Goal: Task Accomplishment & Management: Manage account settings

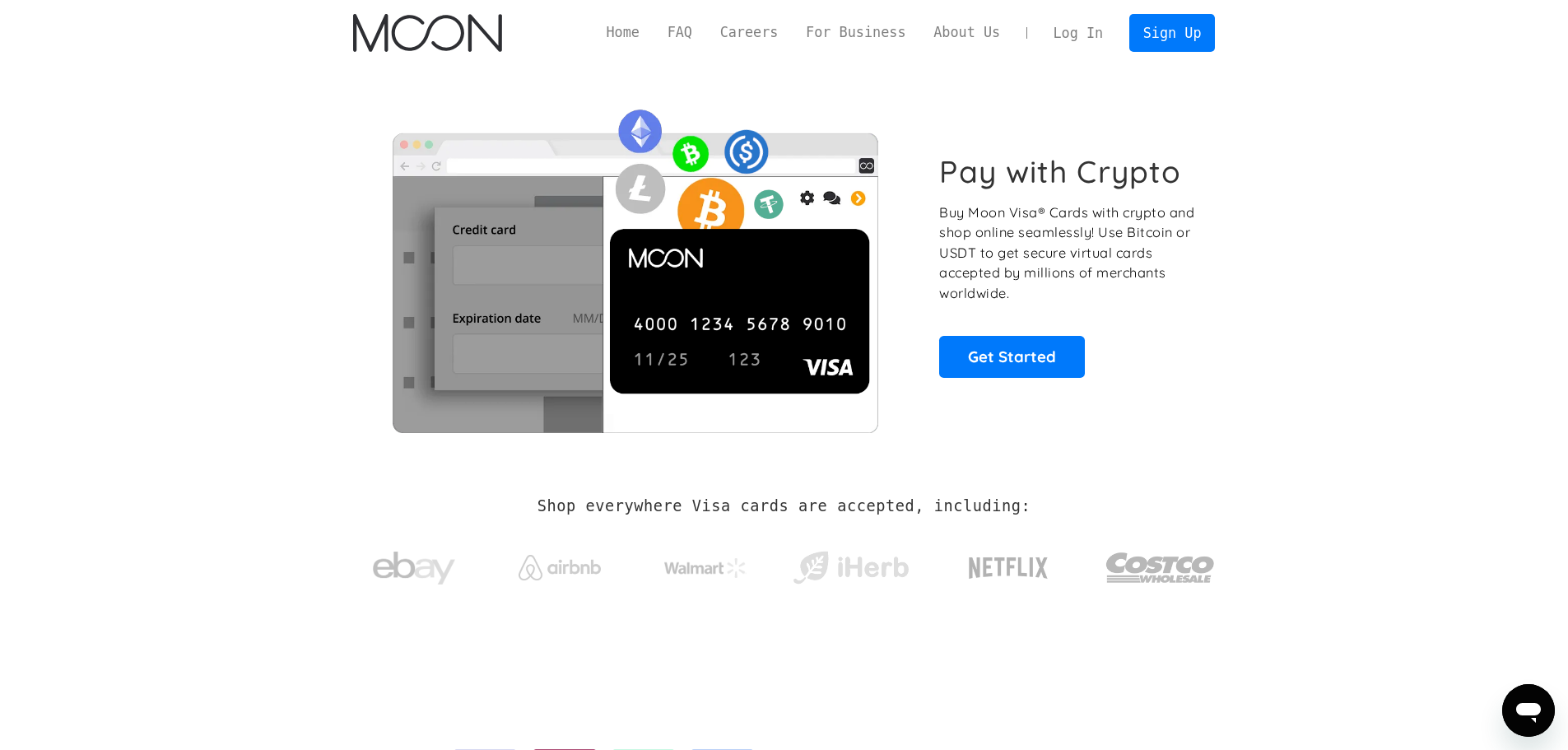
click at [1090, 27] on link "Log In" at bounding box center [1078, 32] width 77 height 36
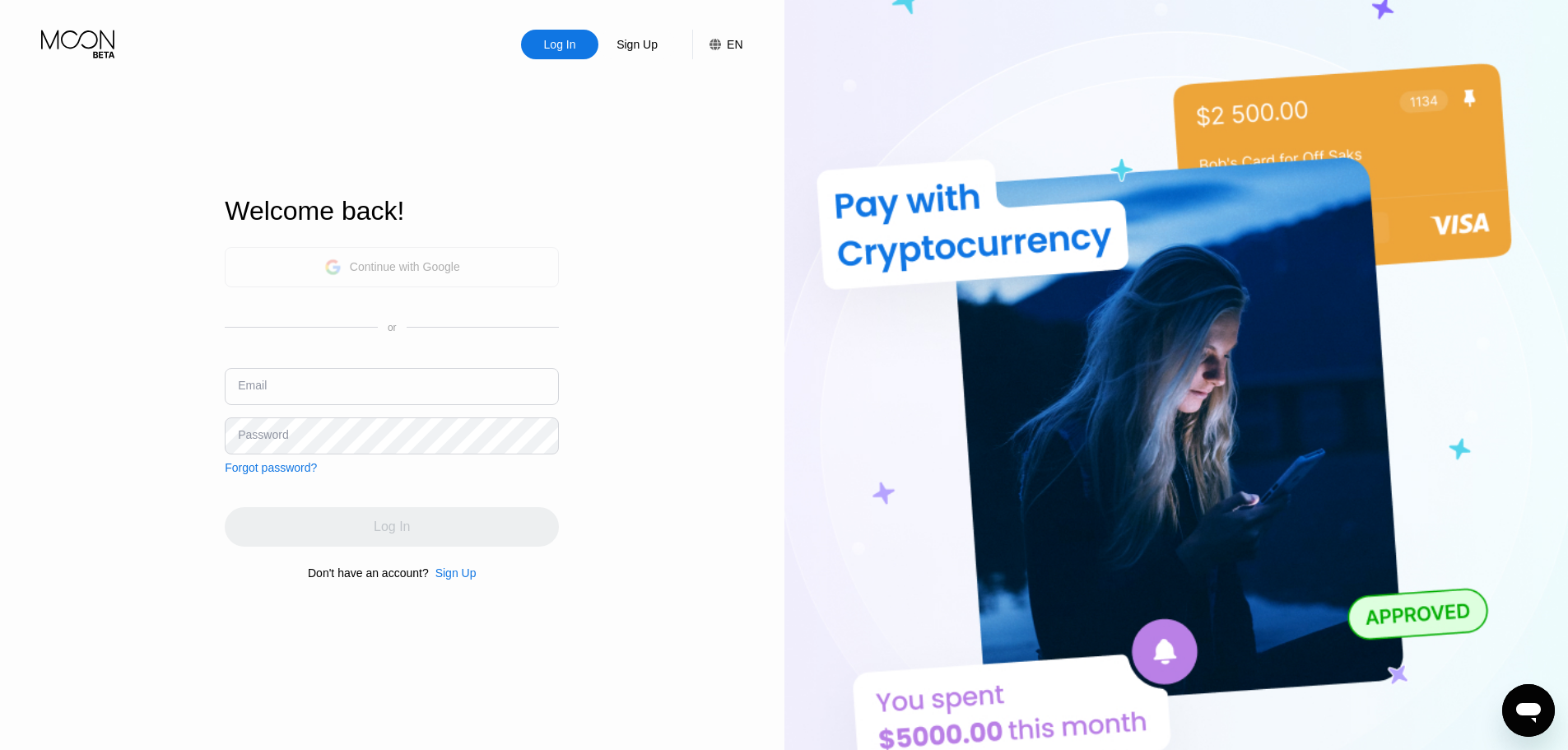
click at [484, 259] on div "Continue with Google" at bounding box center [392, 266] width 334 height 40
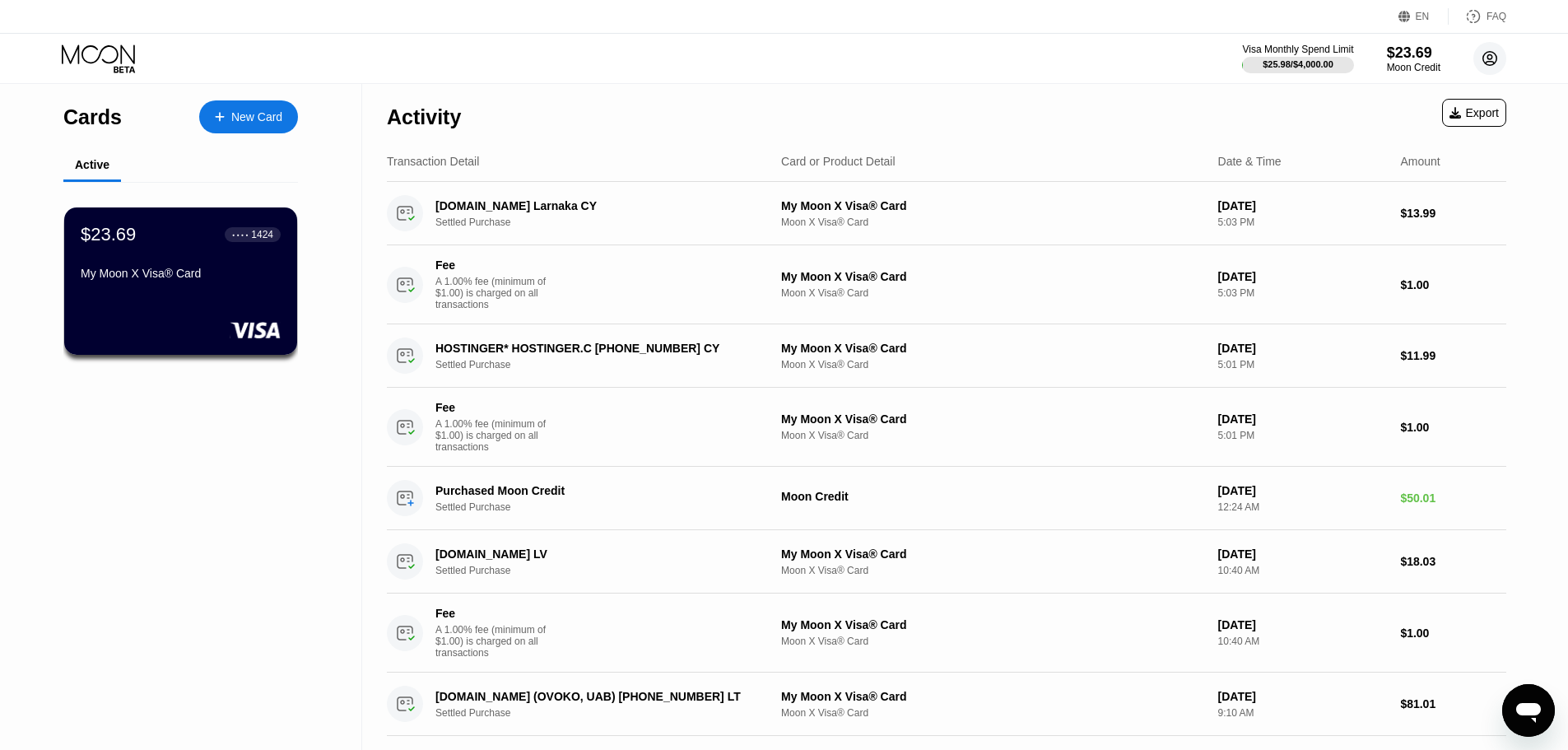
click at [1484, 57] on icon at bounding box center [1491, 59] width 14 height 14
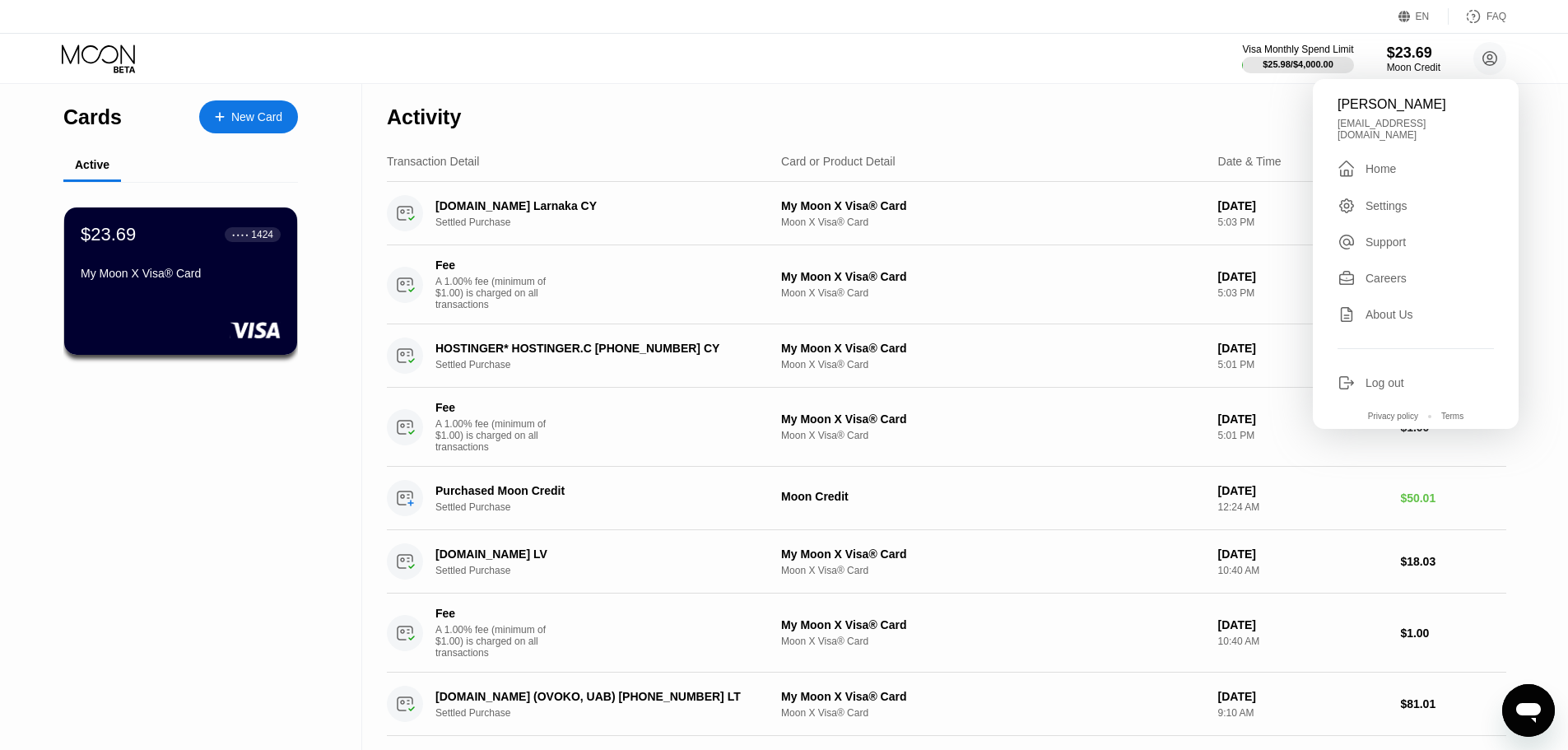
click at [1364, 381] on div "Log out" at bounding box center [1416, 383] width 157 height 19
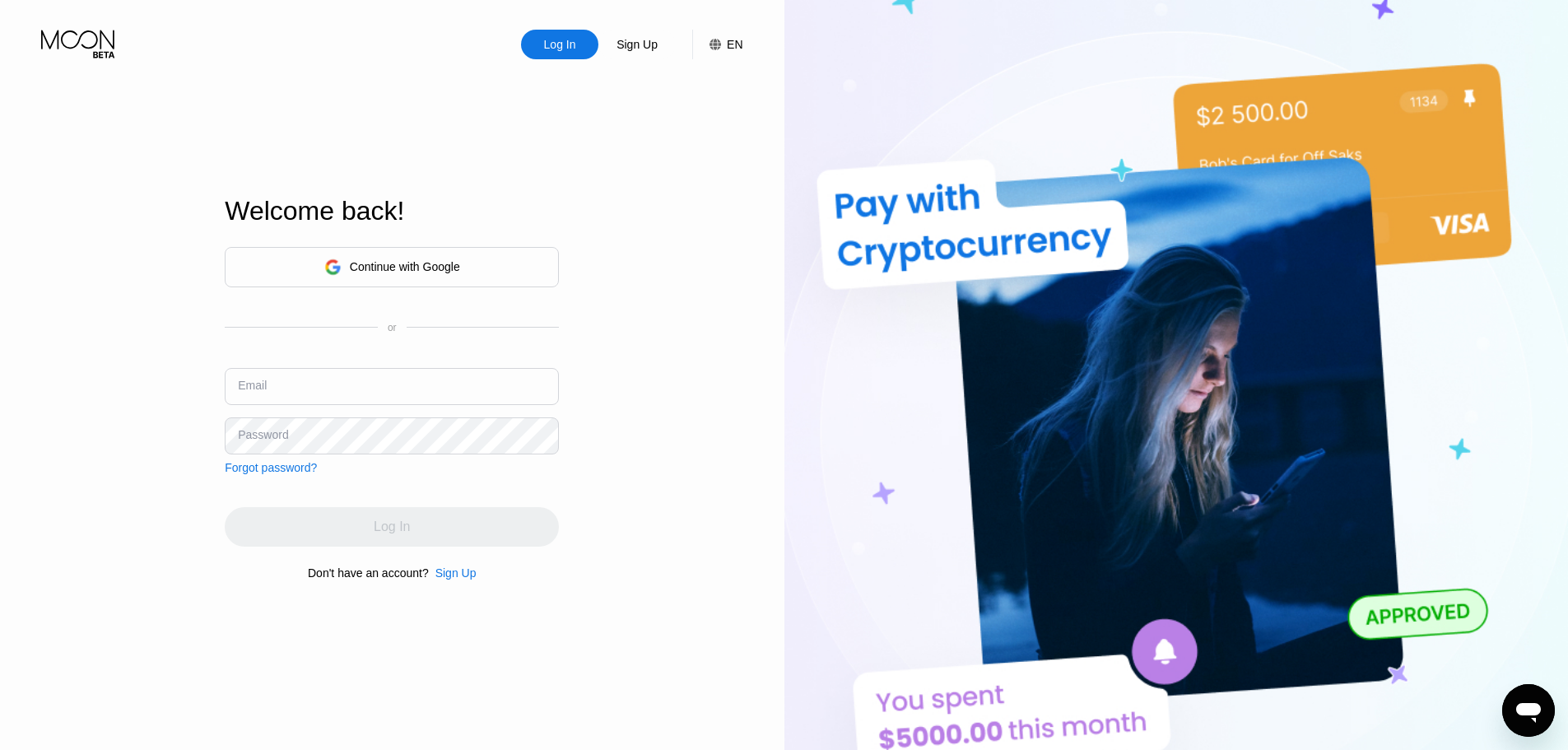
click at [379, 260] on div "Continue with Google" at bounding box center [404, 266] width 111 height 13
